Goal: Task Accomplishment & Management: Manage account settings

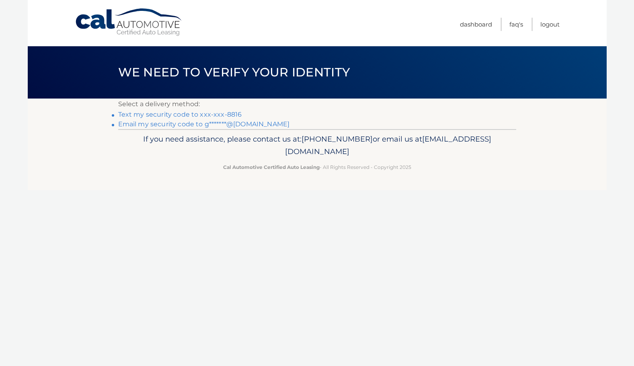
click at [226, 113] on link "Text my security code to xxx-xxx-8816" at bounding box center [180, 115] width 124 height 8
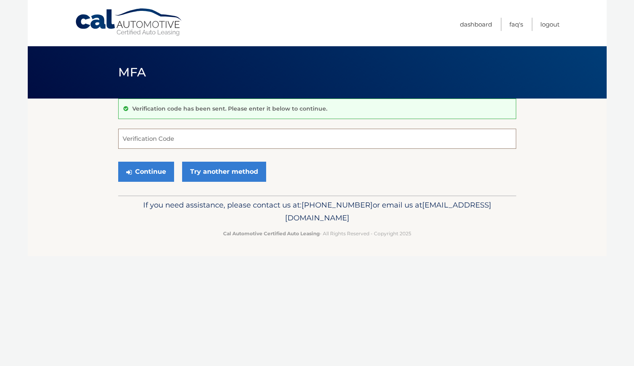
click at [174, 140] on input "Verification Code" at bounding box center [317, 139] width 398 height 20
type input "525607"
click at [159, 168] on button "Continue" at bounding box center [146, 172] width 56 height 20
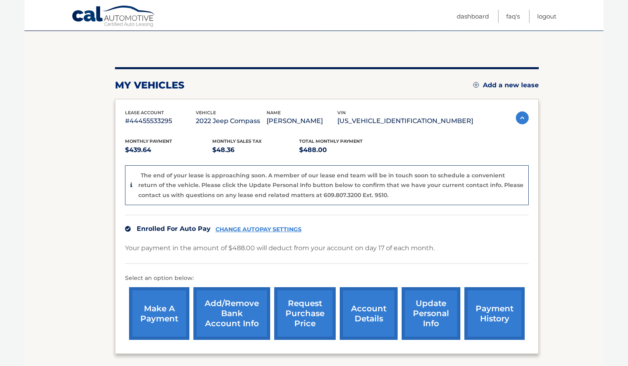
scroll to position [70, 0]
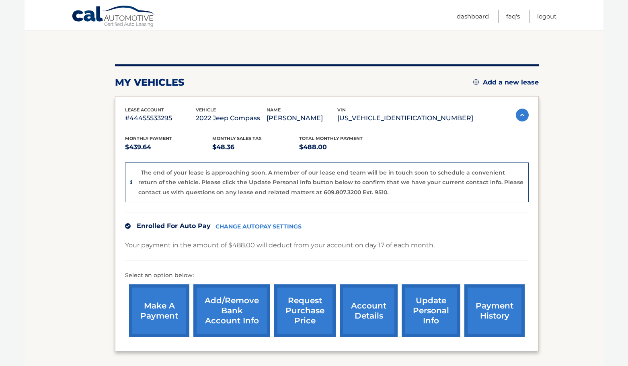
click at [435, 311] on link "update personal info" at bounding box center [431, 310] width 59 height 53
click at [380, 306] on link "account details" at bounding box center [369, 310] width 58 height 53
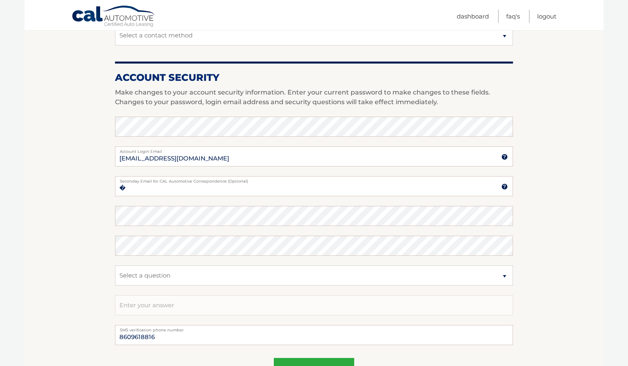
scroll to position [161, 0]
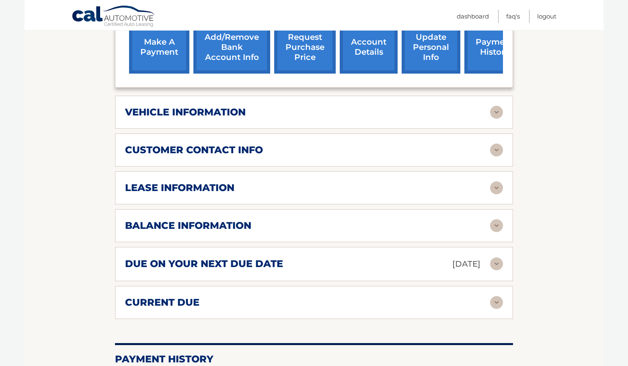
scroll to position [332, 0]
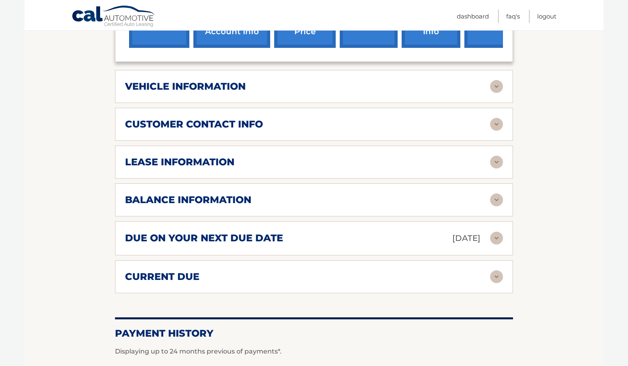
click at [491, 156] on img at bounding box center [496, 162] width 13 height 13
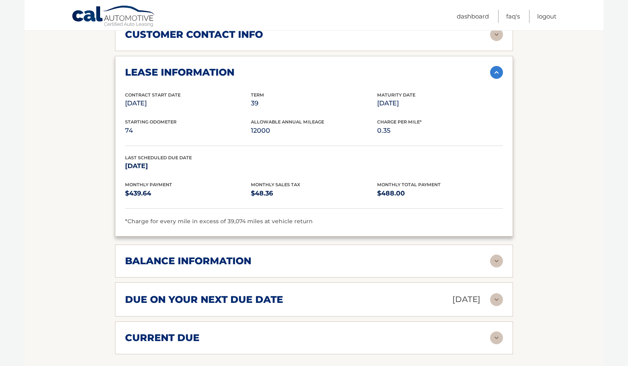
scroll to position [422, 0]
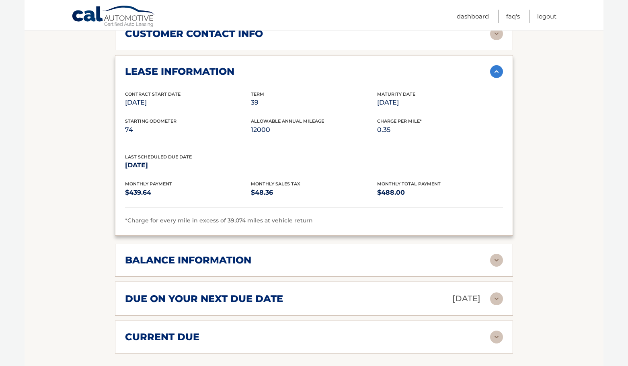
click at [497, 254] on img at bounding box center [496, 260] width 13 height 13
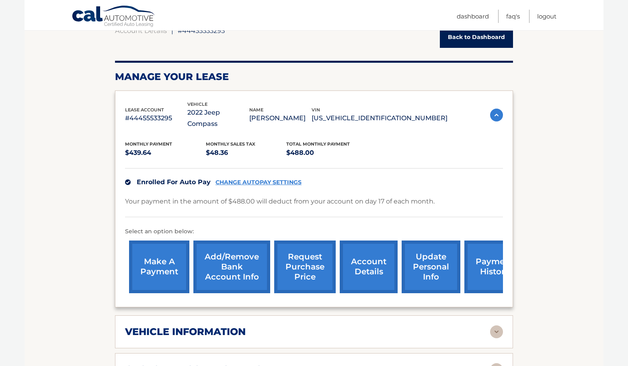
scroll to position [86, 0]
